Goal: Check status: Check status

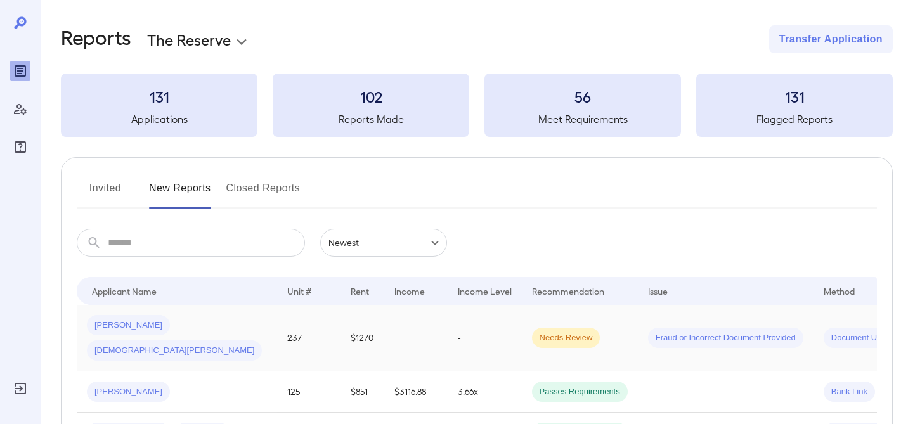
scroll to position [32, 0]
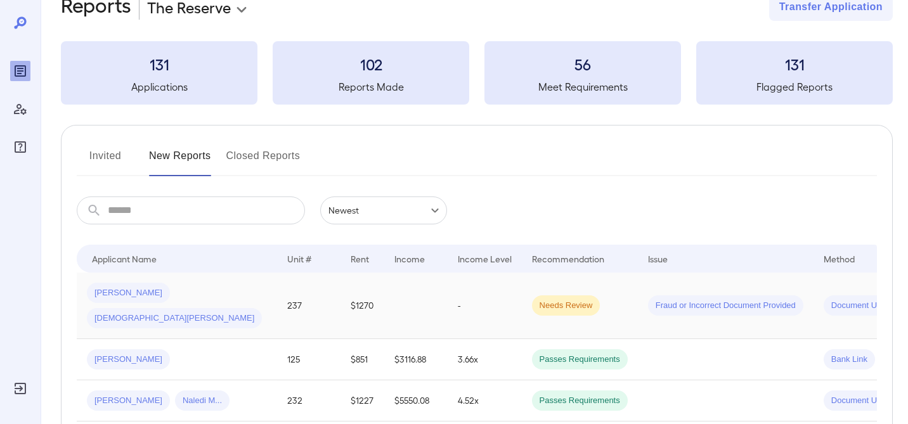
click at [648, 300] on span "Fraud or Incorrect Document Provided" at bounding box center [725, 306] width 155 height 12
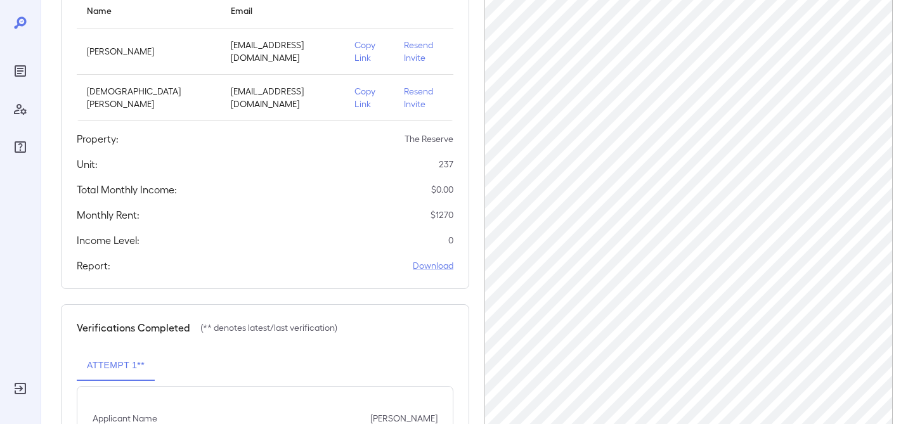
scroll to position [202, 0]
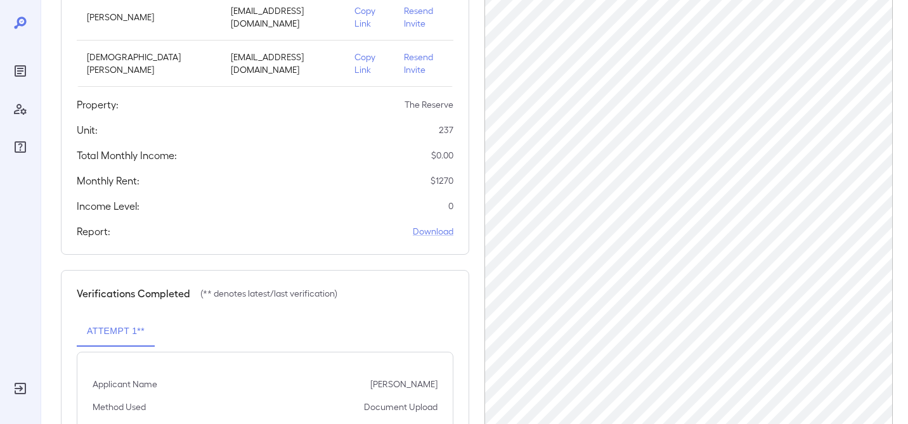
click at [407, 141] on div "Applicants Information Name Email [PERSON_NAME] [EMAIL_ADDRESS][DOMAIN_NAME] Co…" at bounding box center [265, 83] width 408 height 343
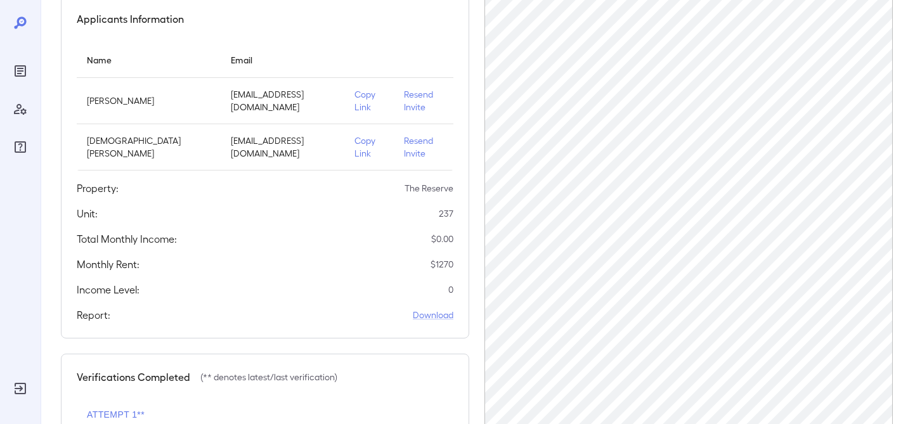
scroll to position [0, 0]
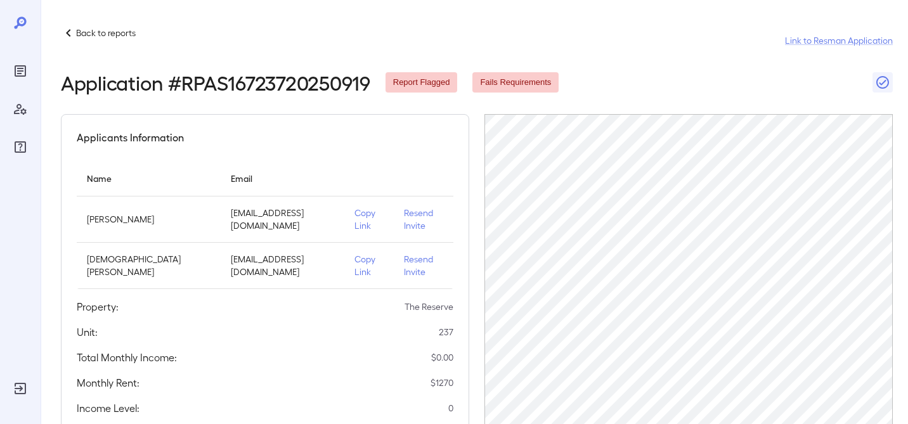
click at [748, 58] on header "Back to reports Link to Resman Application Application # RPAS16723720250919 Rep…" at bounding box center [477, 59] width 832 height 68
click at [3, 16] on div at bounding box center [20, 212] width 41 height 424
click at [12, 68] on div "Reports" at bounding box center [20, 71] width 20 height 20
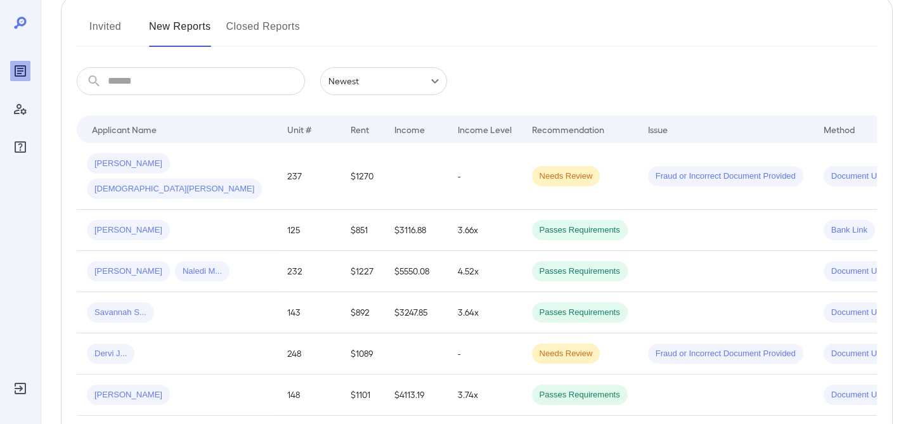
scroll to position [162, 0]
click at [571, 158] on td "Needs Review" at bounding box center [580, 176] width 116 height 67
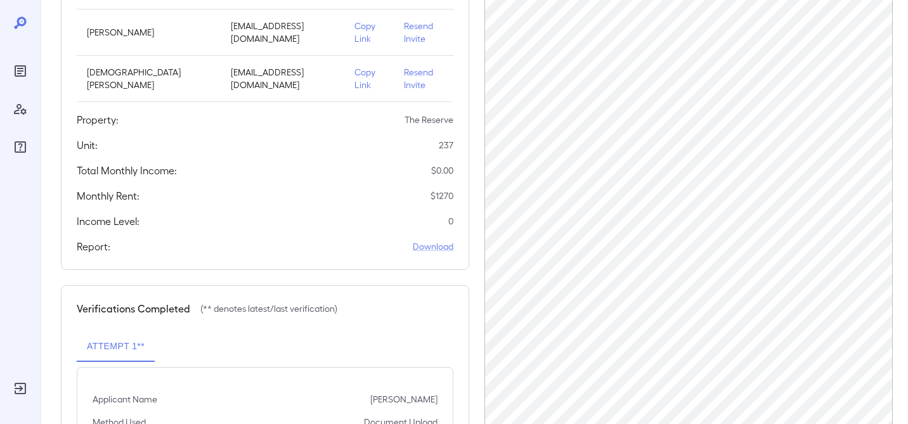
scroll to position [315, 0]
